Goal: Task Accomplishment & Management: Use online tool/utility

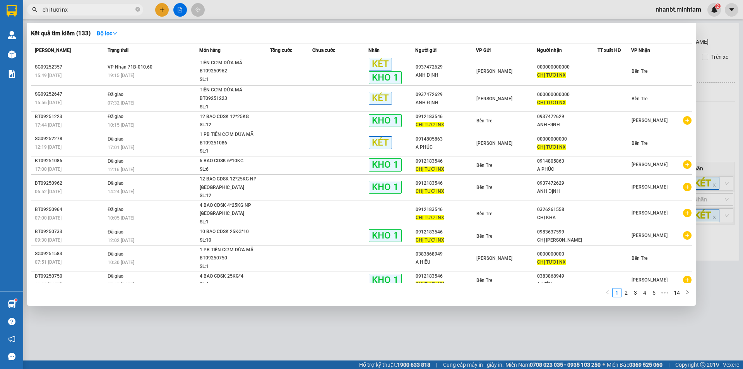
click at [225, 321] on div at bounding box center [371, 184] width 743 height 369
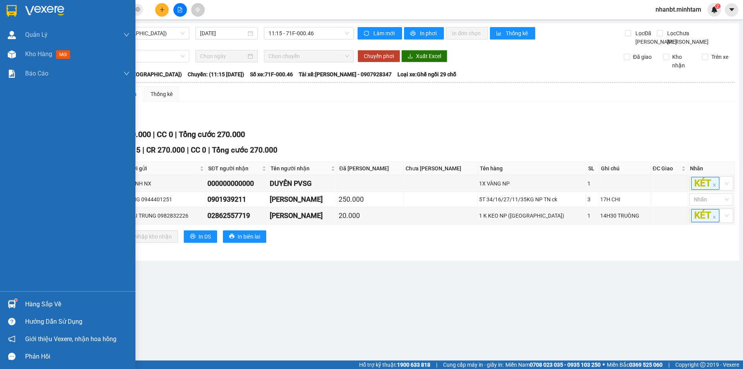
click at [7, 6] on img at bounding box center [12, 11] width 10 height 12
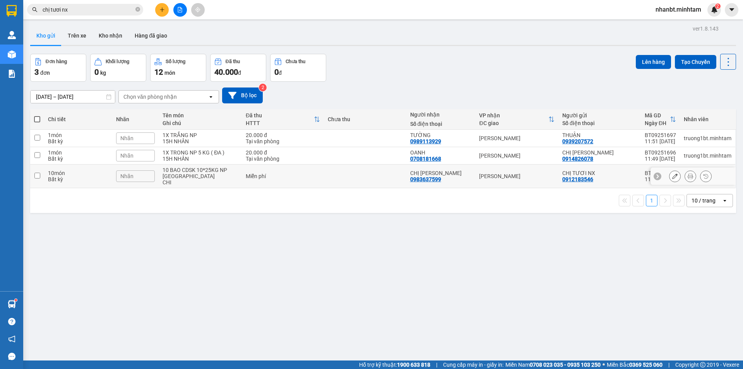
click at [186, 171] on div "10 BAO CDSK 10*25KG NP [GEOGRAPHIC_DATA]" at bounding box center [199, 173] width 75 height 12
checkbox input "true"
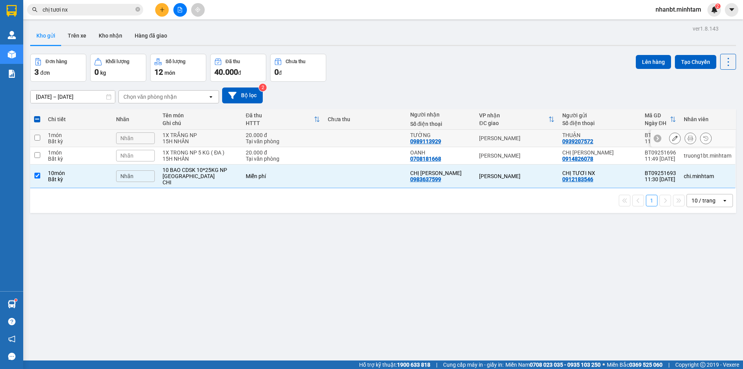
click at [236, 137] on div "1X TRẮNG NP" at bounding box center [199, 135] width 75 height 6
checkbox input "true"
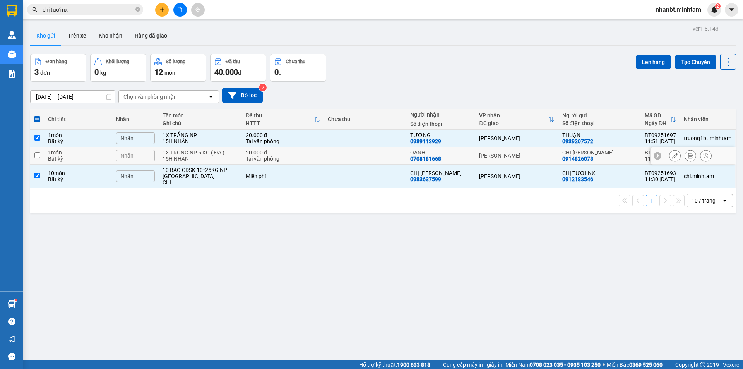
click at [212, 159] on div "15H NHÂN" at bounding box center [199, 158] width 75 height 6
checkbox input "true"
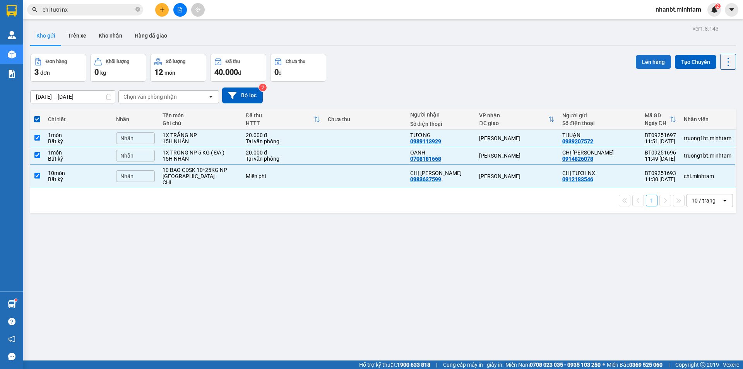
click at [637, 57] on button "Lên hàng" at bounding box center [652, 62] width 35 height 14
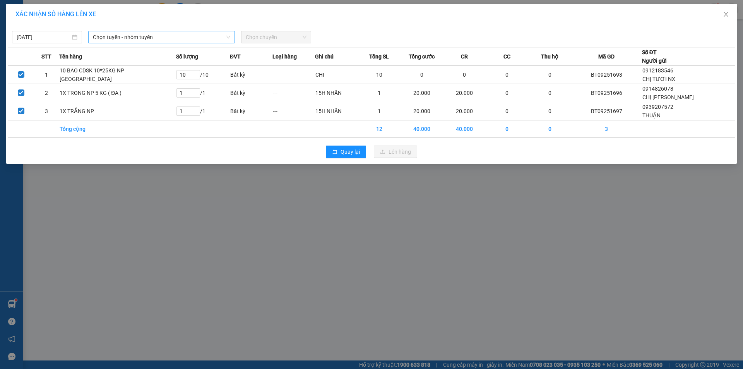
click at [129, 41] on span "Chọn tuyến - nhóm tuyến" at bounding box center [161, 37] width 137 height 12
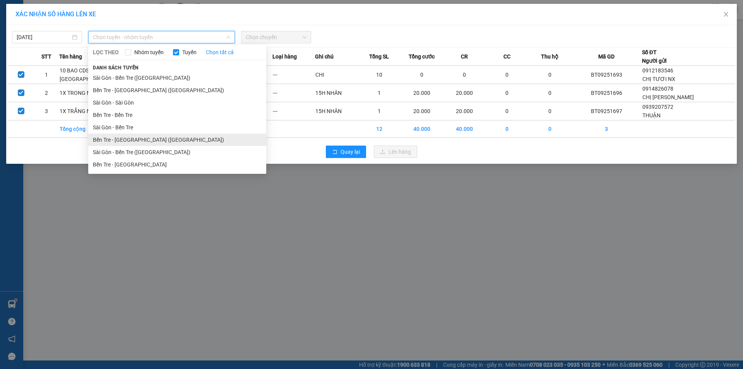
click at [118, 139] on li "Bến Tre - [GEOGRAPHIC_DATA] ([GEOGRAPHIC_DATA])" at bounding box center [177, 139] width 178 height 12
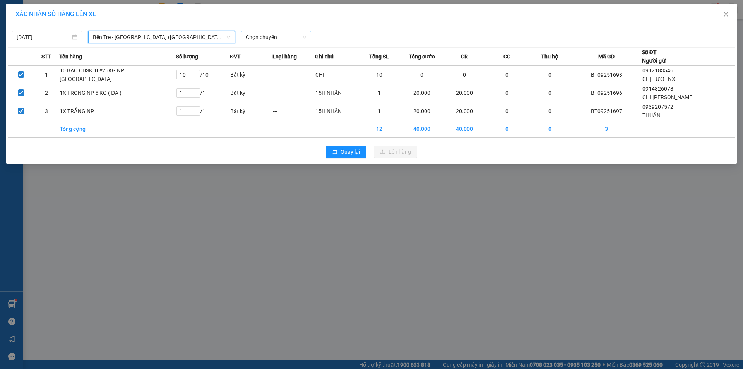
click at [264, 37] on span "Chọn chuyến" at bounding box center [276, 37] width 61 height 12
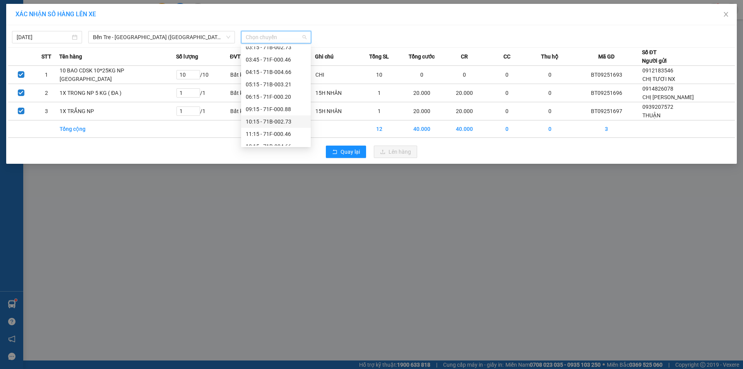
scroll to position [62, 0]
click at [267, 102] on div "12:15 - 71B-004.66" at bounding box center [276, 102] width 60 height 9
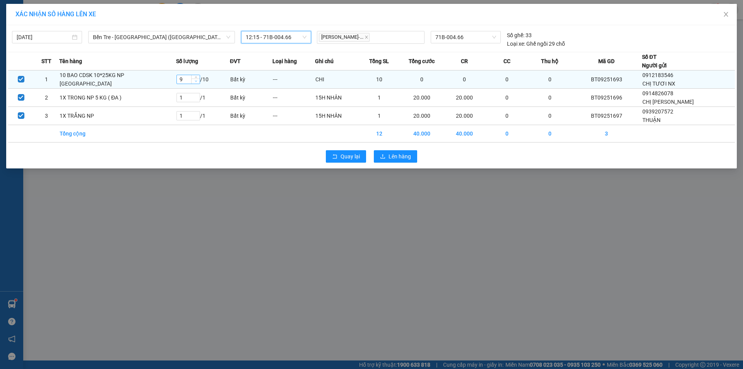
click at [195, 82] on icon "down" at bounding box center [196, 81] width 3 height 3
type input "5"
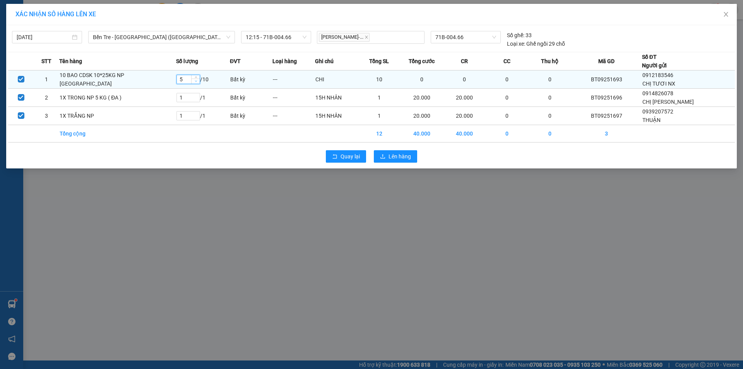
click at [195, 82] on icon "down" at bounding box center [196, 81] width 3 height 3
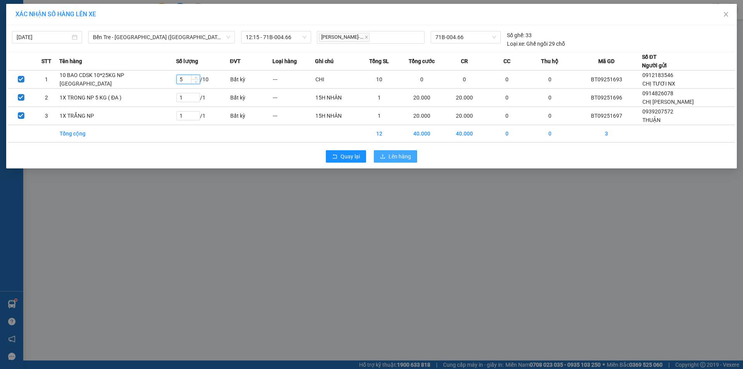
click at [388, 159] on span "Lên hàng" at bounding box center [399, 156] width 22 height 9
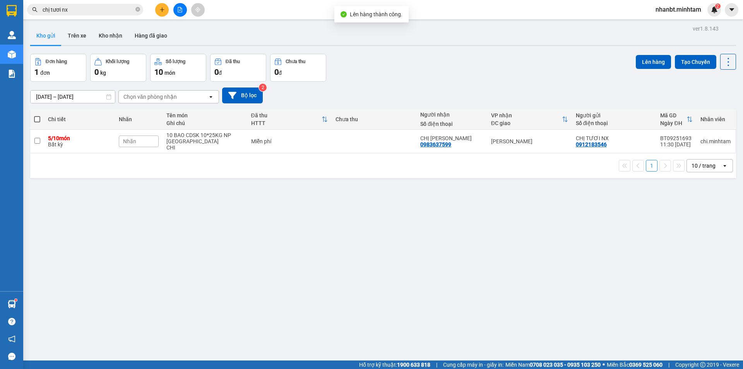
click at [184, 9] on button at bounding box center [180, 10] width 14 height 14
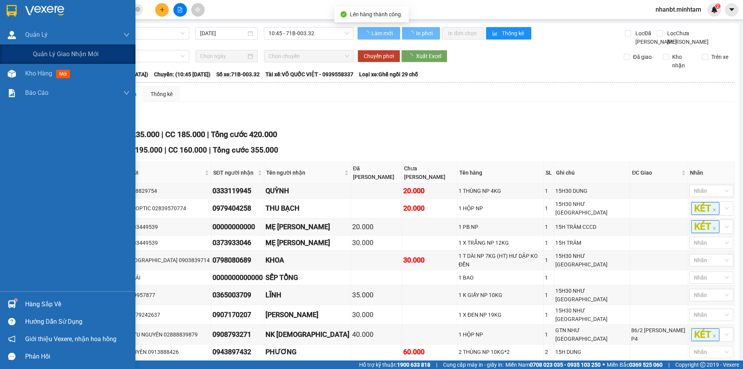
click at [125, 28] on span "Sài Gòn - Bến Tre ([GEOGRAPHIC_DATA])" at bounding box center [110, 33] width 149 height 12
click at [153, 42] on div "Sài Gòn - Bến Tre ([GEOGRAPHIC_DATA]) [DATE] 10:45 - 71B-003.32" at bounding box center [192, 36] width 323 height 19
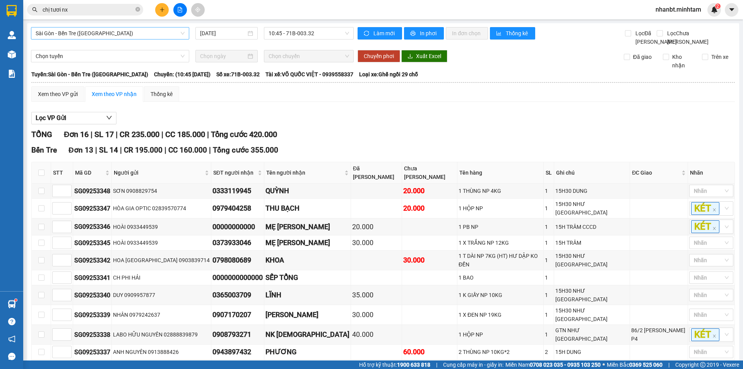
click at [146, 35] on span "Sài Gòn - Bến Tre ([GEOGRAPHIC_DATA])" at bounding box center [110, 33] width 149 height 12
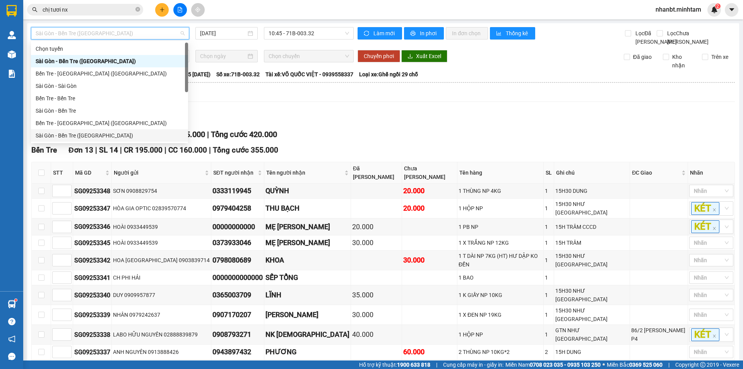
scroll to position [12, 0]
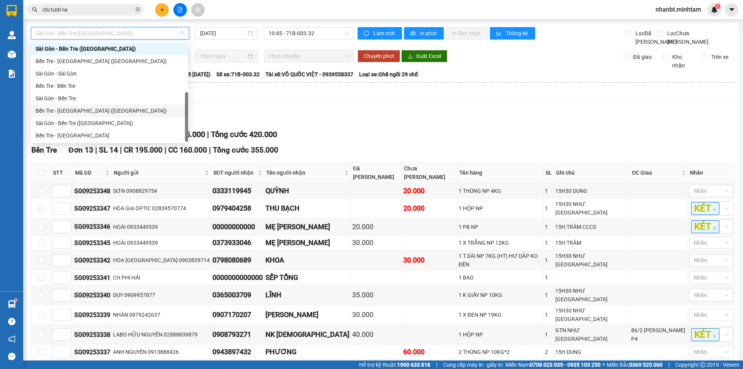
click at [71, 113] on div "Bến Tre - [GEOGRAPHIC_DATA] ([GEOGRAPHIC_DATA])" at bounding box center [110, 110] width 148 height 9
type input "[DATE]"
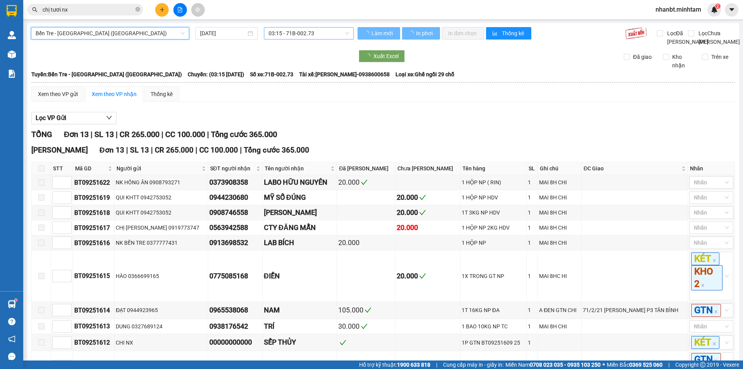
click at [291, 37] on span "03:15 - 71B-002.73" at bounding box center [308, 33] width 80 height 12
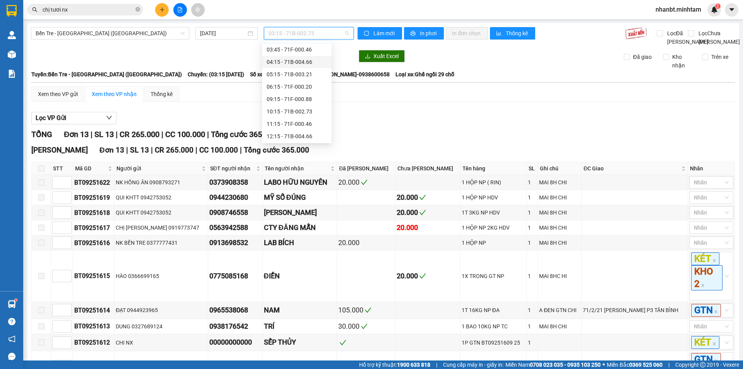
scroll to position [62, 0]
click at [298, 96] on div "12:15 - 71B-004.66" at bounding box center [296, 98] width 60 height 9
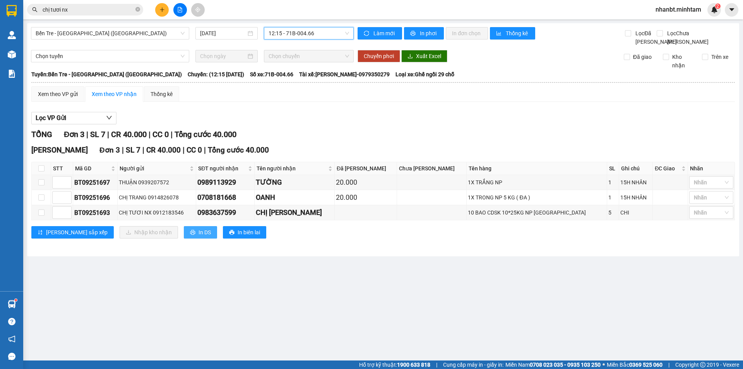
click at [184, 238] on button "In DS" at bounding box center [200, 232] width 33 height 12
